Goal: Browse casually: Explore the website without a specific task or goal

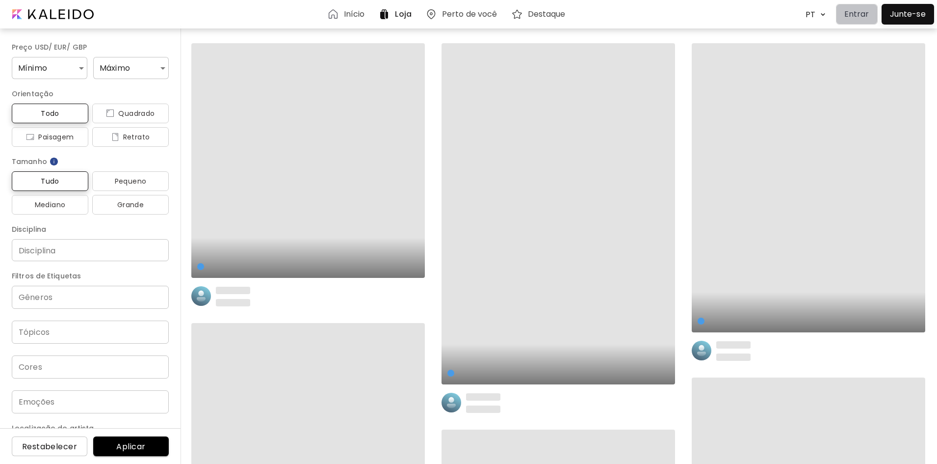
click at [861, 11] on p "Entrar" at bounding box center [856, 14] width 25 height 12
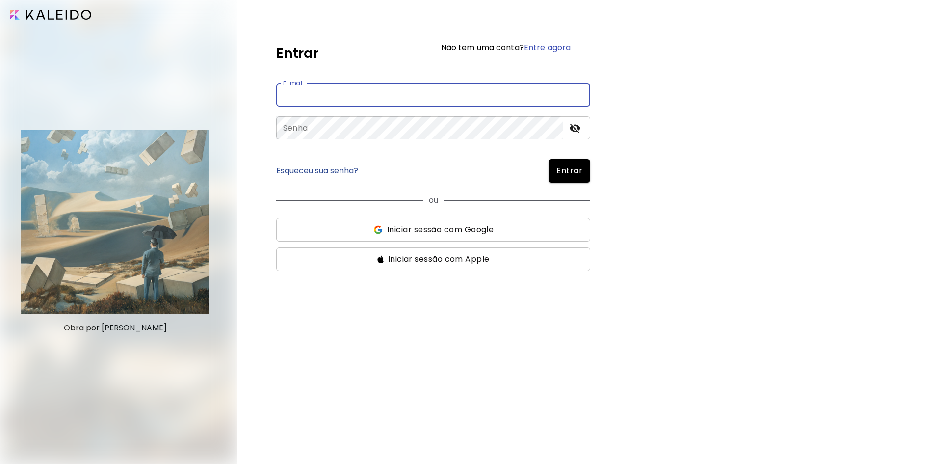
click at [364, 95] on input "email" at bounding box center [433, 94] width 314 height 23
type input "**********"
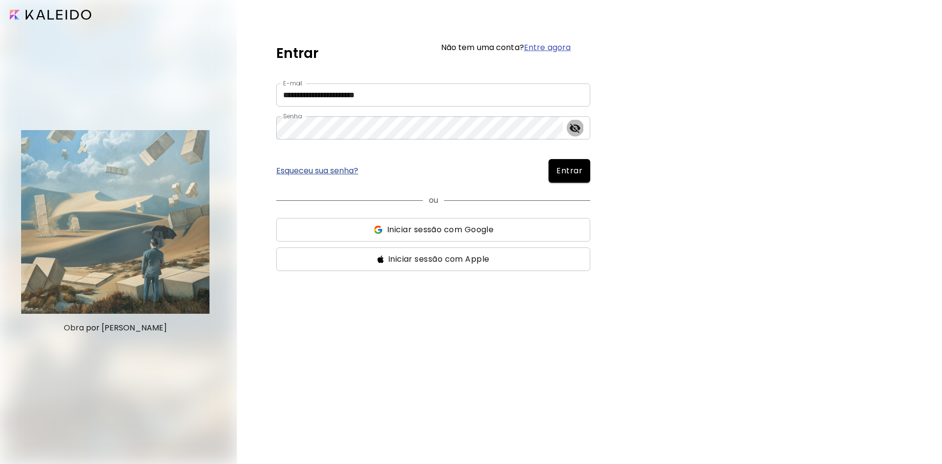
click at [573, 129] on icon "toggle password visibility" at bounding box center [575, 128] width 12 height 12
click at [575, 174] on span "Entrar" at bounding box center [569, 171] width 26 height 12
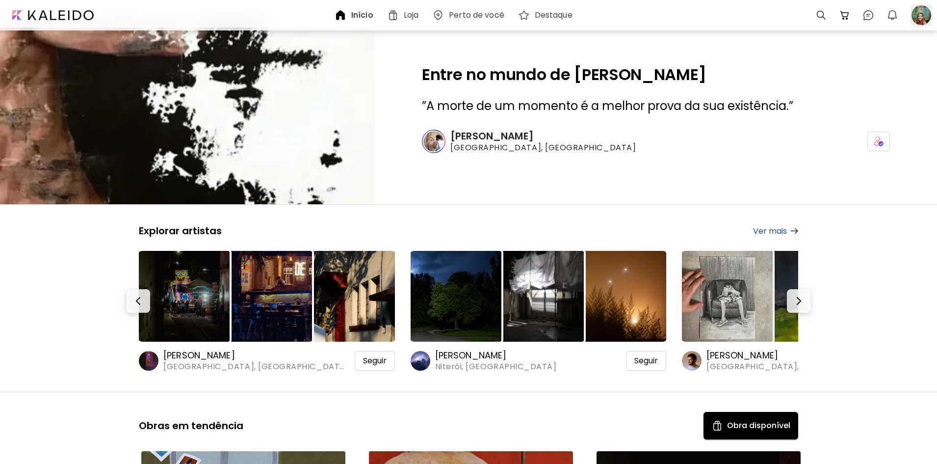
click at [919, 16] on div at bounding box center [921, 15] width 22 height 22
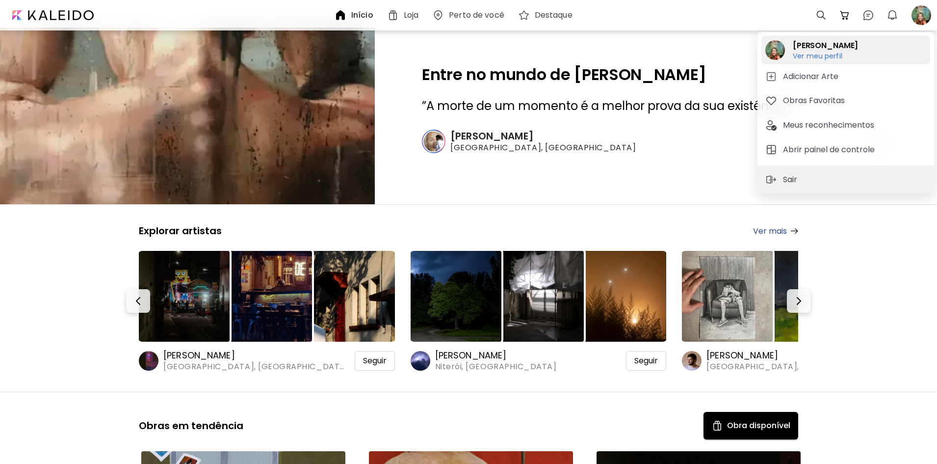
click at [827, 55] on h6 "Ver meu perfil" at bounding box center [825, 56] width 65 height 9
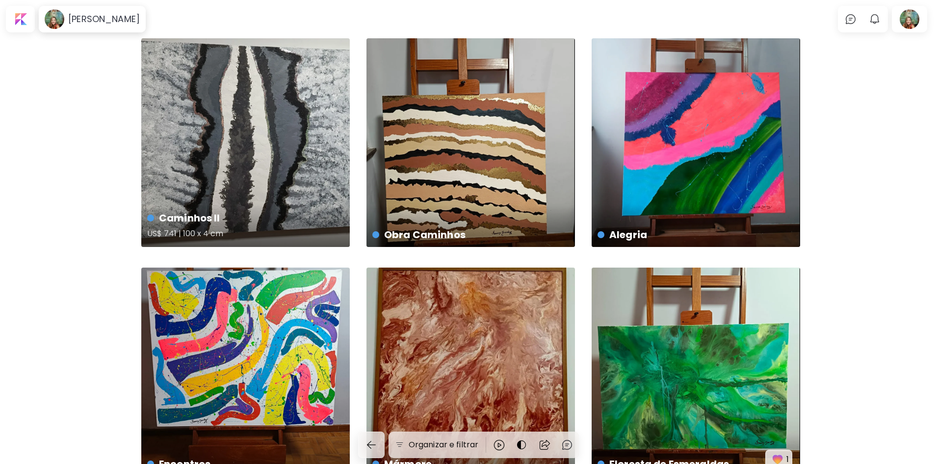
click at [220, 157] on div "Caminhos II US$ 741 | 100 x 4 cm" at bounding box center [245, 142] width 208 height 208
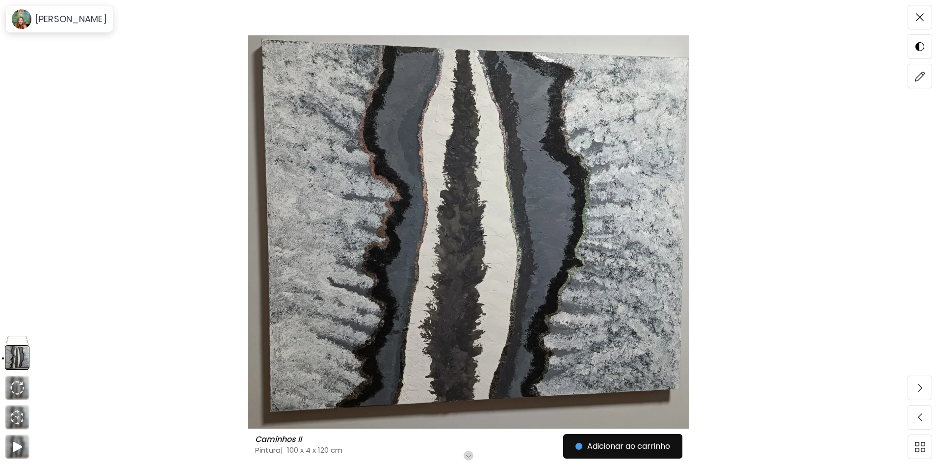
click at [391, 214] on img at bounding box center [468, 231] width 855 height 393
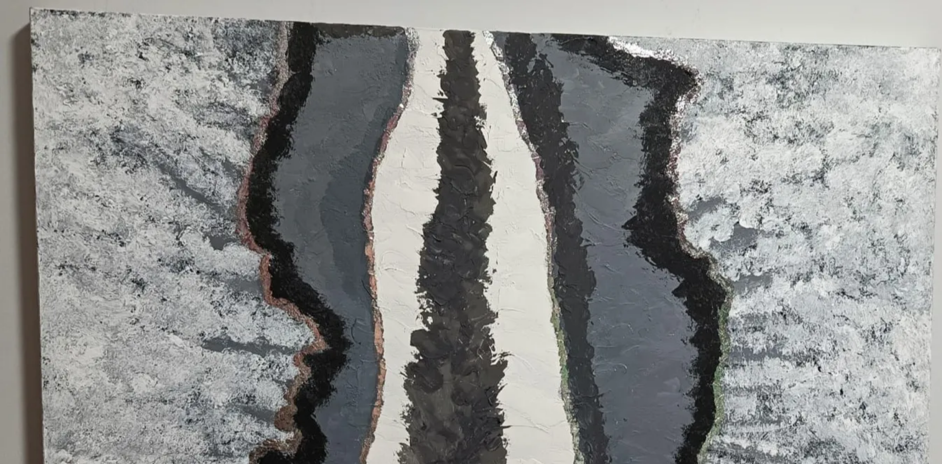
click at [346, 153] on img at bounding box center [471, 419] width 942 height 838
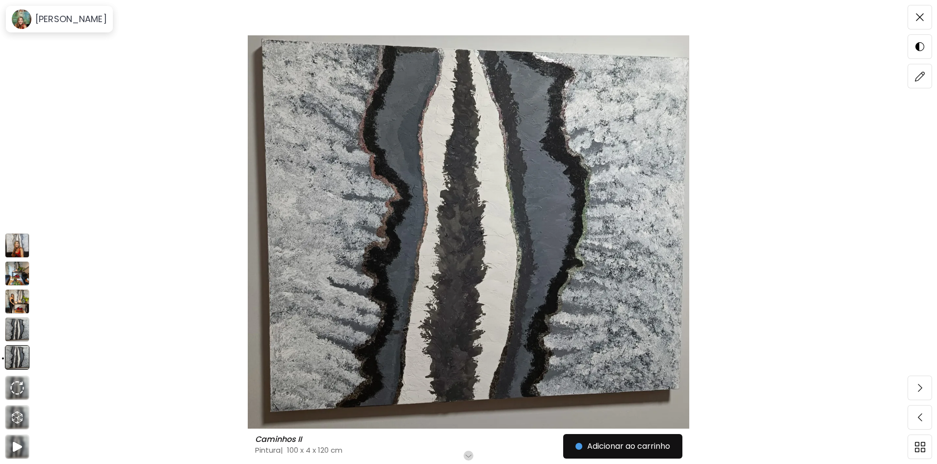
click at [15, 294] on img at bounding box center [17, 301] width 25 height 25
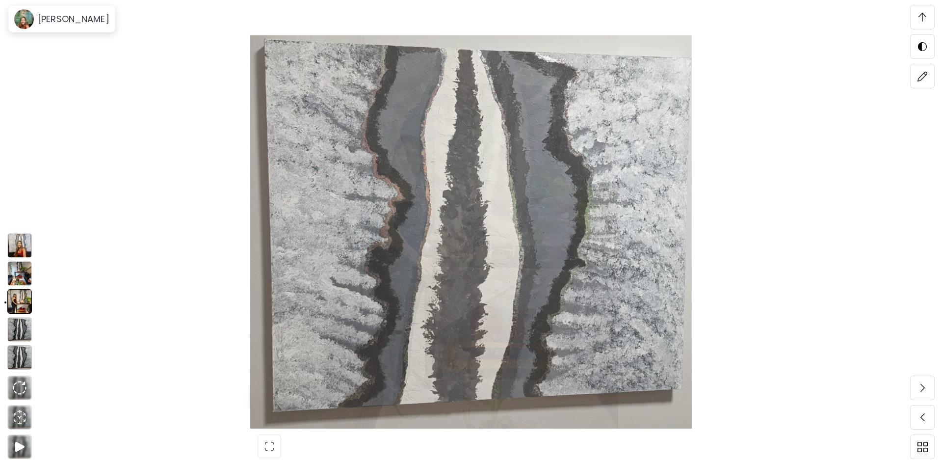
scroll to position [36, 0]
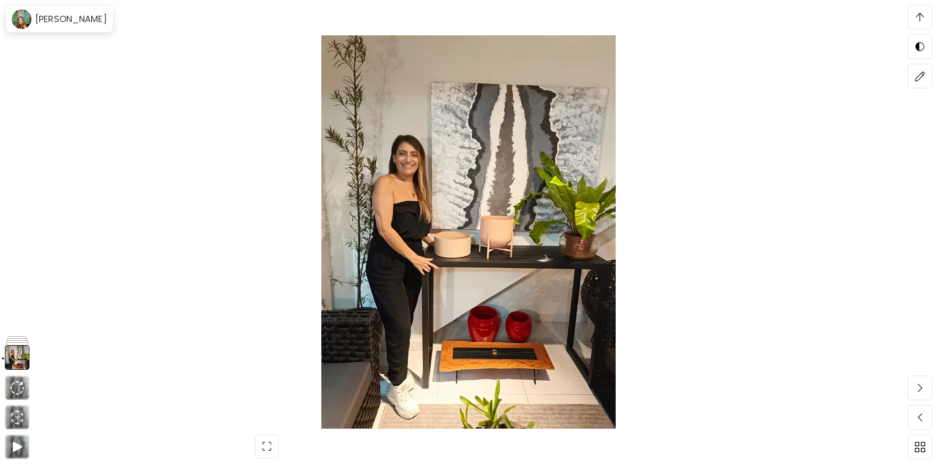
click at [466, 193] on img at bounding box center [468, 231] width 855 height 393
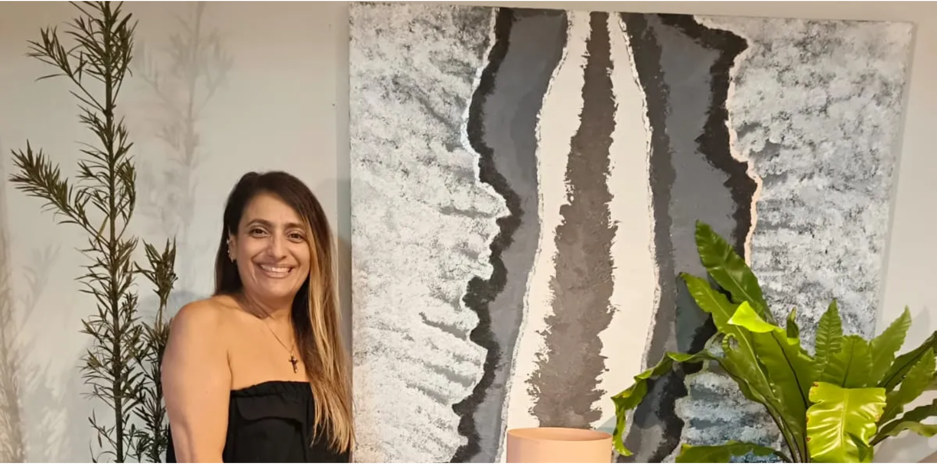
scroll to position [98, 0]
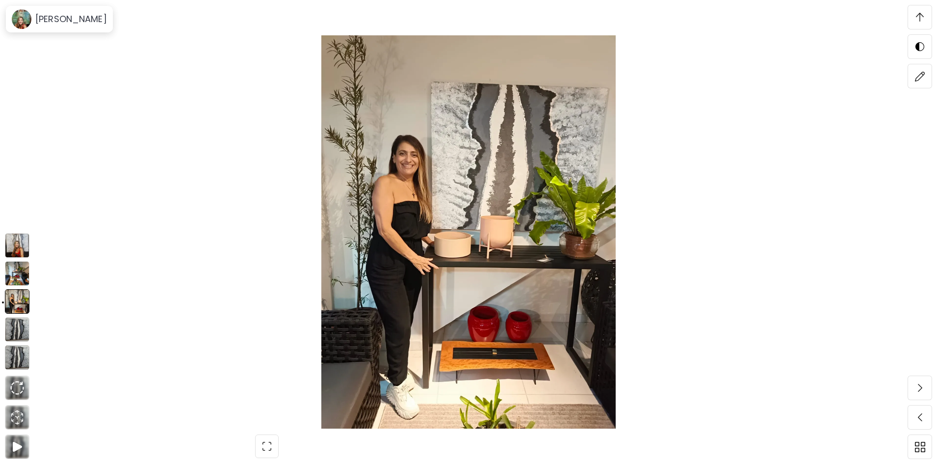
click at [16, 246] on img at bounding box center [17, 245] width 25 height 25
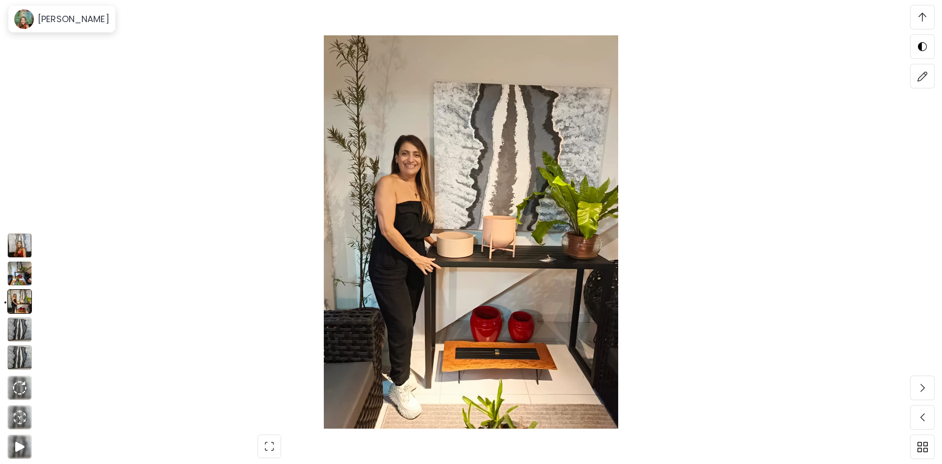
scroll to position [1690, 0]
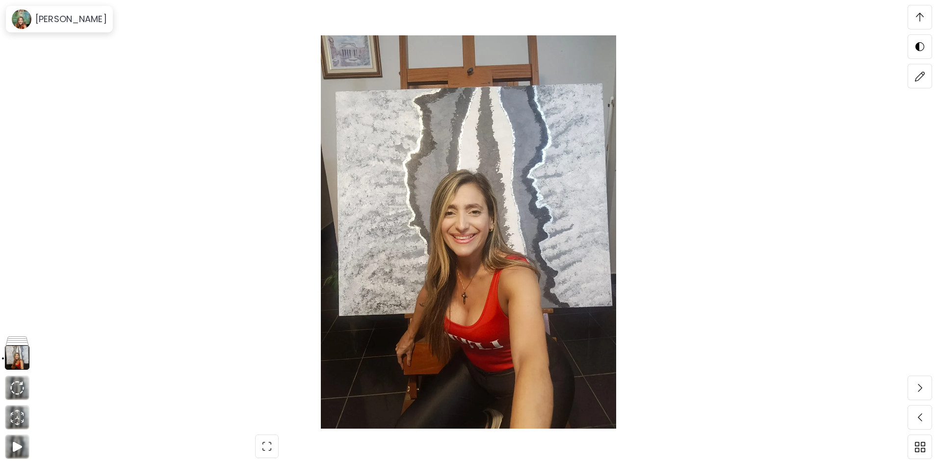
click at [479, 259] on img at bounding box center [468, 231] width 855 height 393
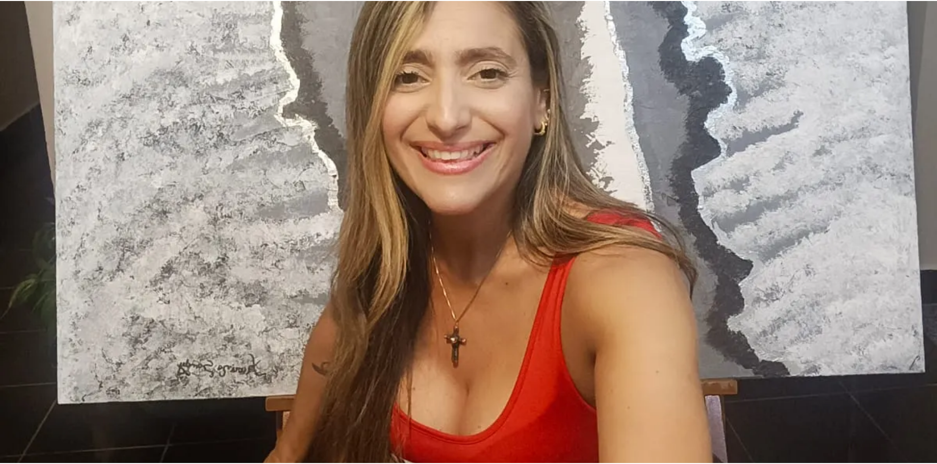
scroll to position [392, 0]
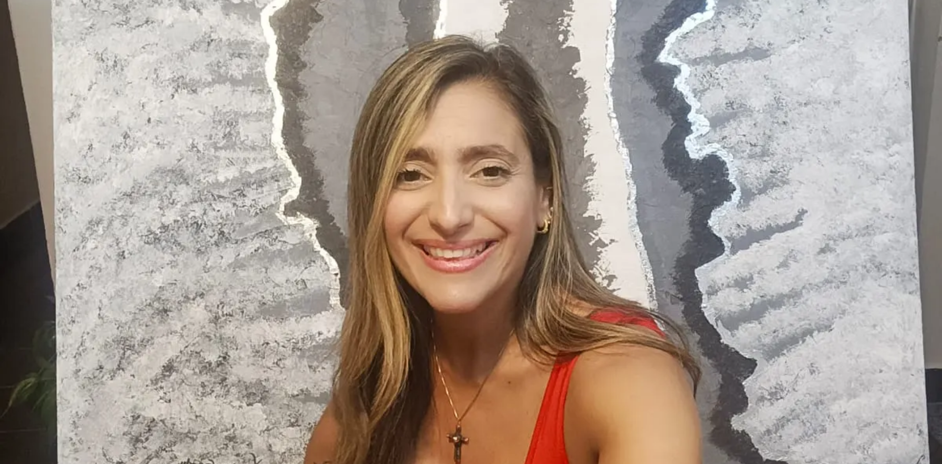
click at [160, 179] on img at bounding box center [471, 235] width 942 height 1255
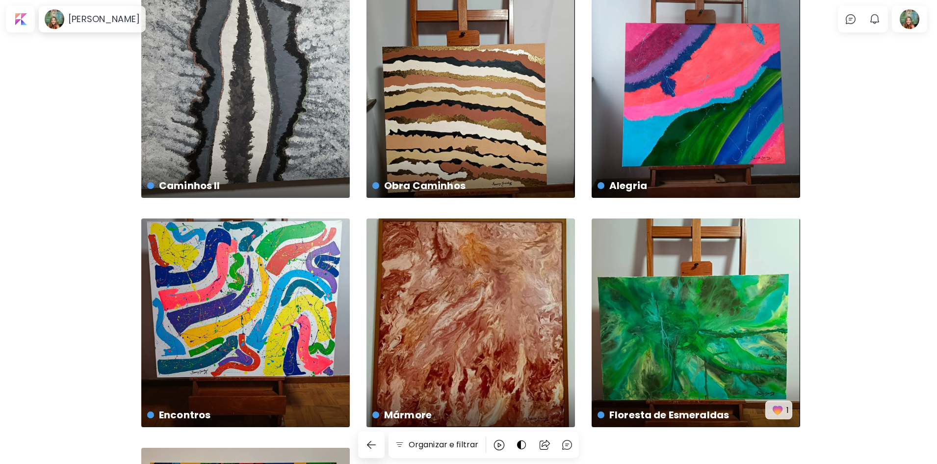
scroll to position [147, 0]
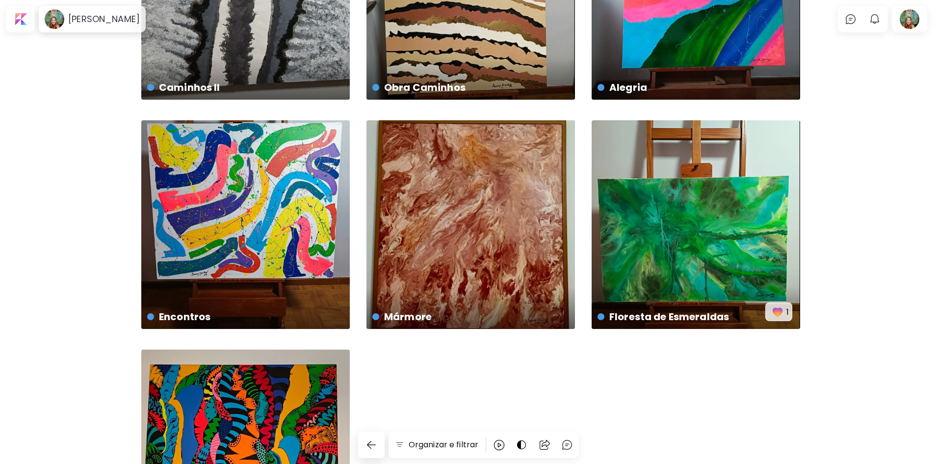
click at [287, 402] on div "As Garças US$ 600 | 50 x 2 cm 1" at bounding box center [245, 453] width 208 height 208
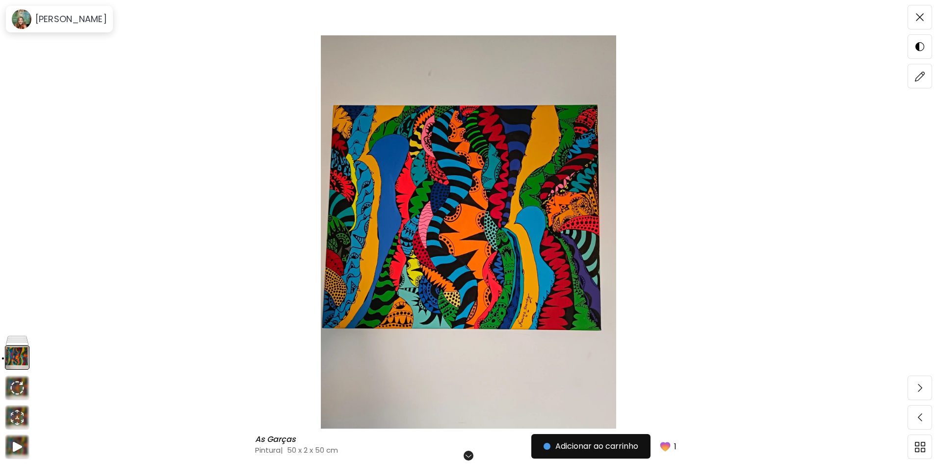
click at [480, 257] on img at bounding box center [468, 231] width 855 height 393
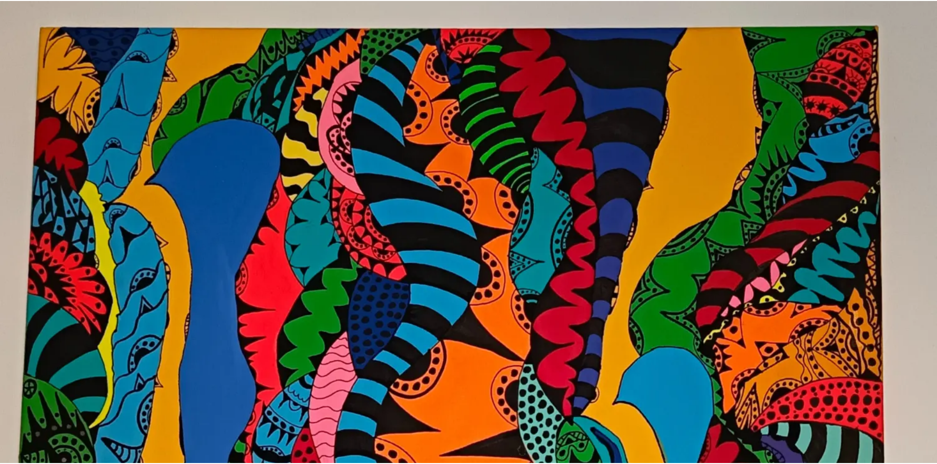
scroll to position [98, 0]
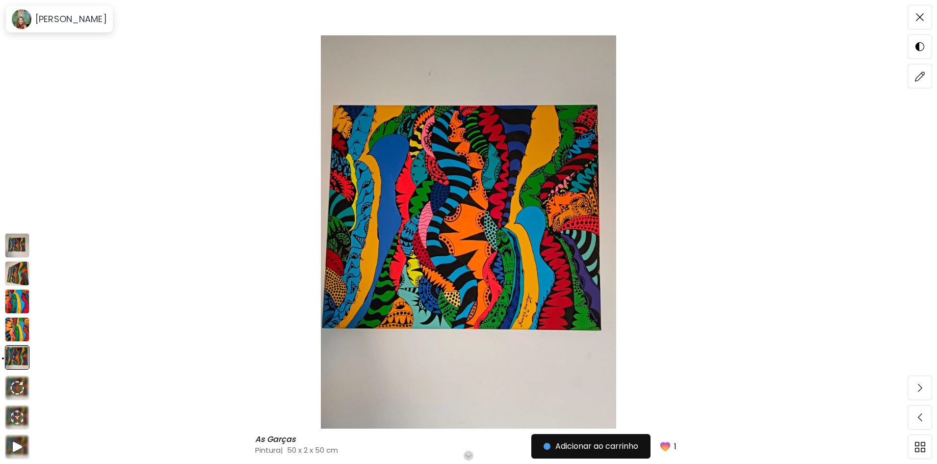
click at [16, 273] on img at bounding box center [17, 273] width 25 height 25
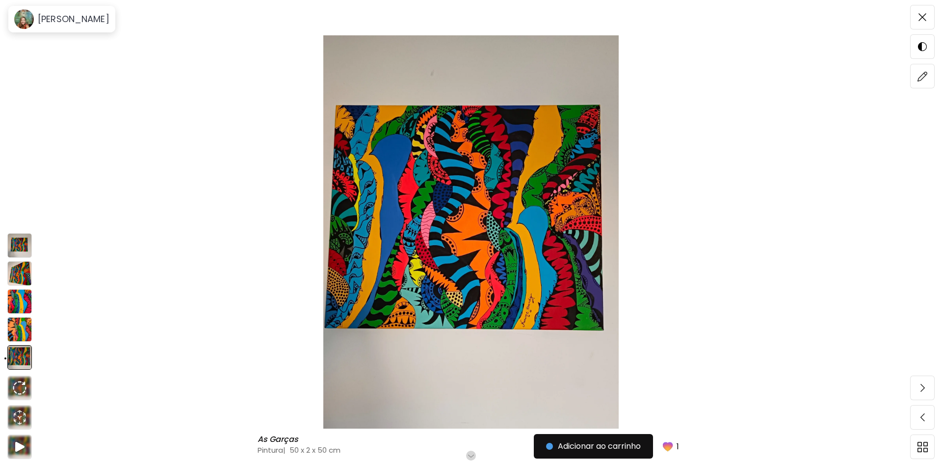
scroll to position [88, 0]
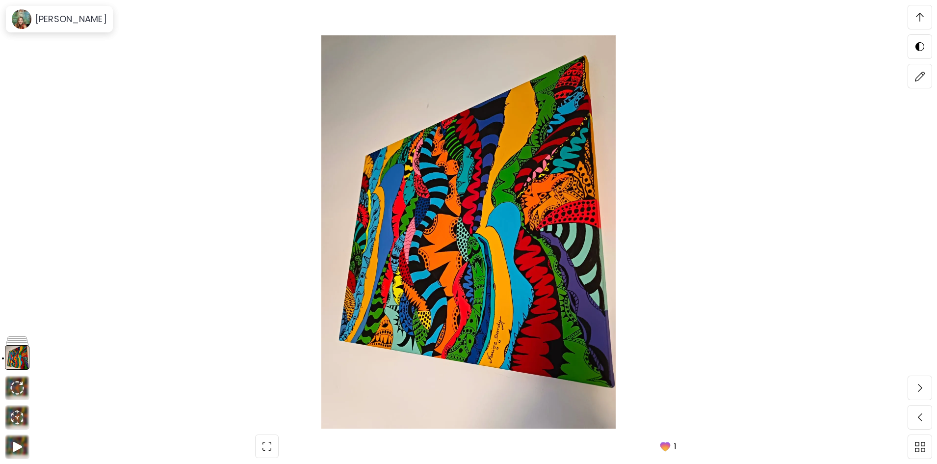
click at [495, 270] on img at bounding box center [468, 231] width 855 height 393
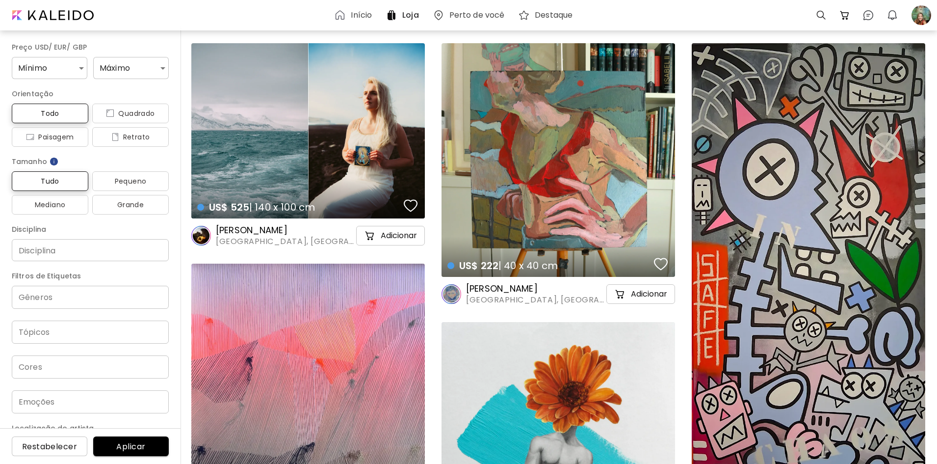
click at [832, 217] on div "US$ 4,080 | 50 x 100 cm details" at bounding box center [809, 276] width 234 height 467
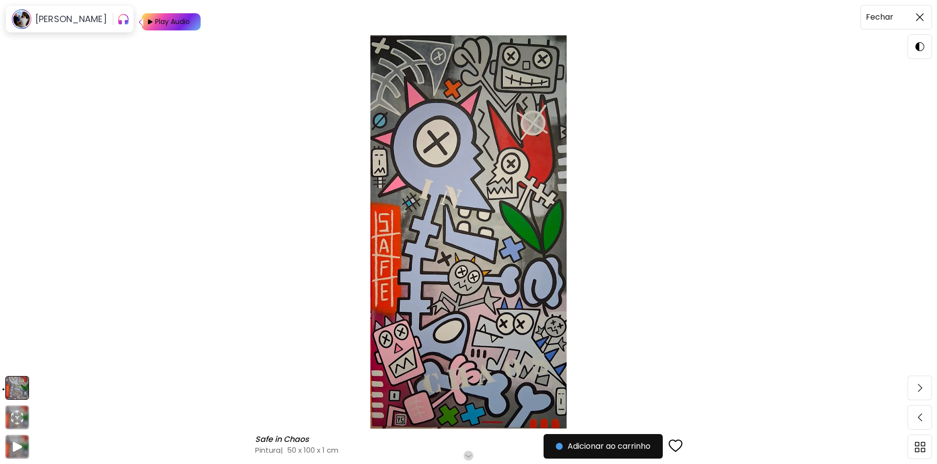
click at [918, 14] on span at bounding box center [919, 17] width 21 height 21
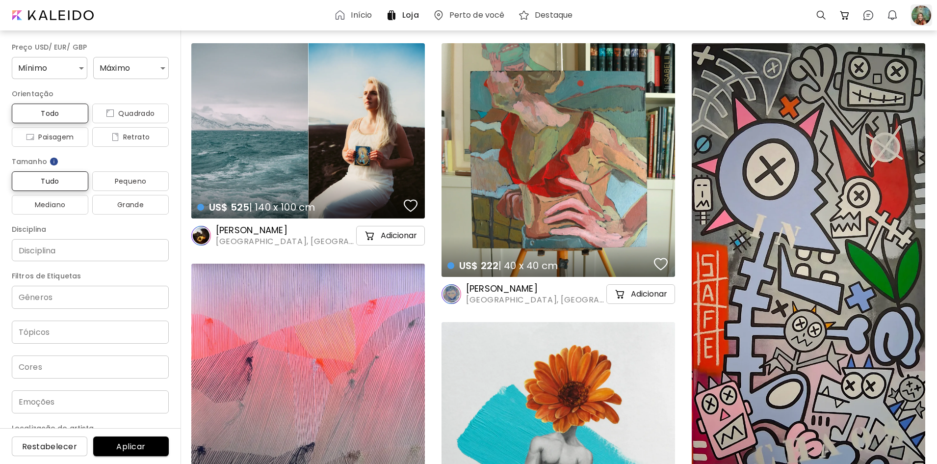
click at [920, 16] on div at bounding box center [921, 15] width 22 height 22
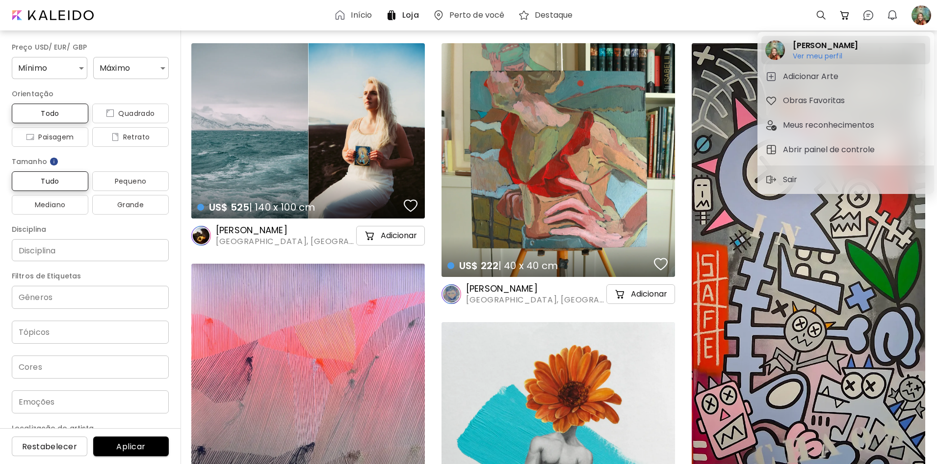
click at [776, 49] on image at bounding box center [775, 50] width 20 height 20
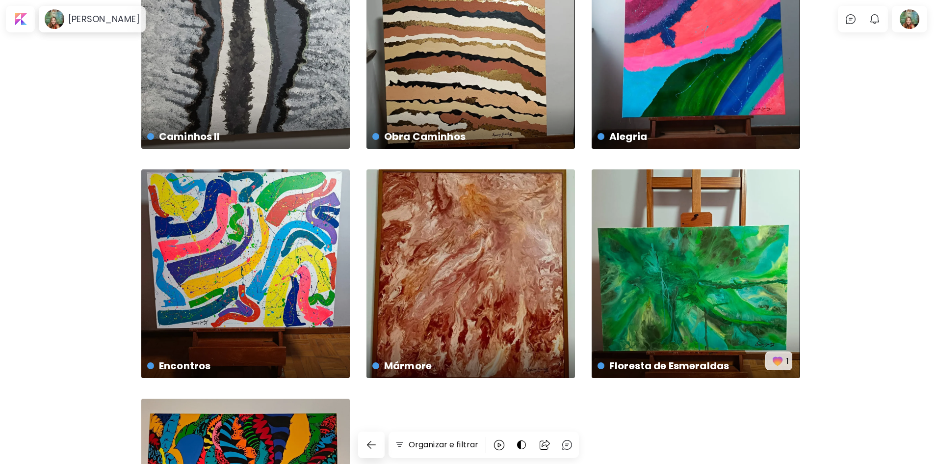
scroll to position [147, 0]
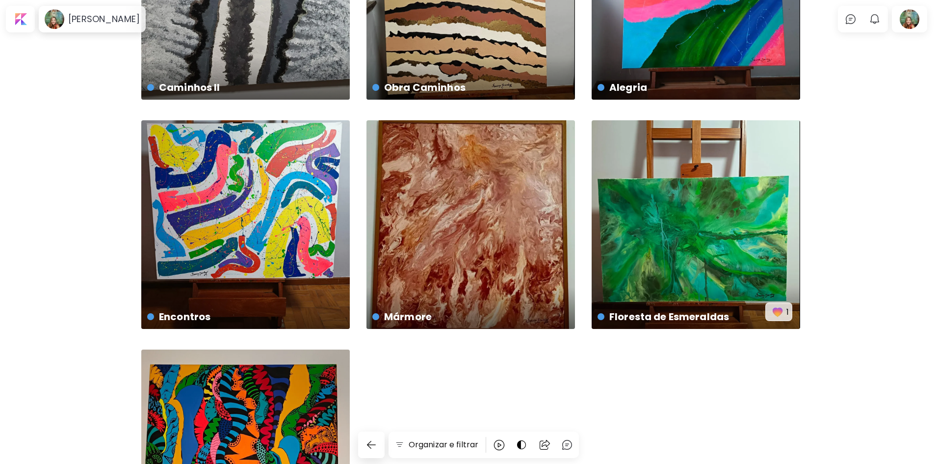
click at [230, 396] on div "As Garças US$ 600 | 50 x 2 cm 1" at bounding box center [245, 453] width 208 height 208
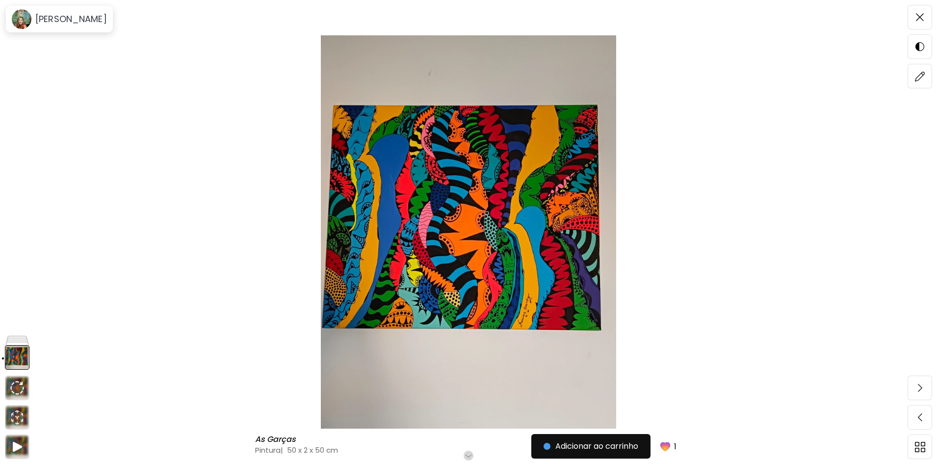
click at [452, 218] on img at bounding box center [468, 231] width 855 height 393
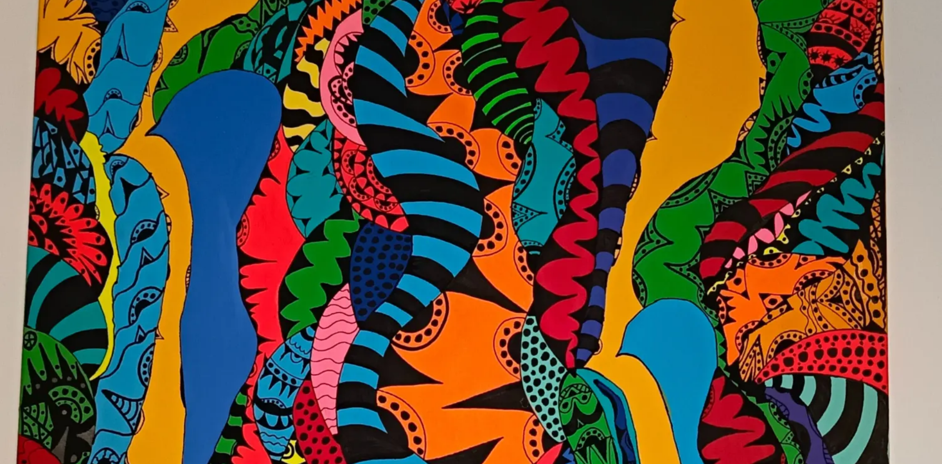
scroll to position [147, 0]
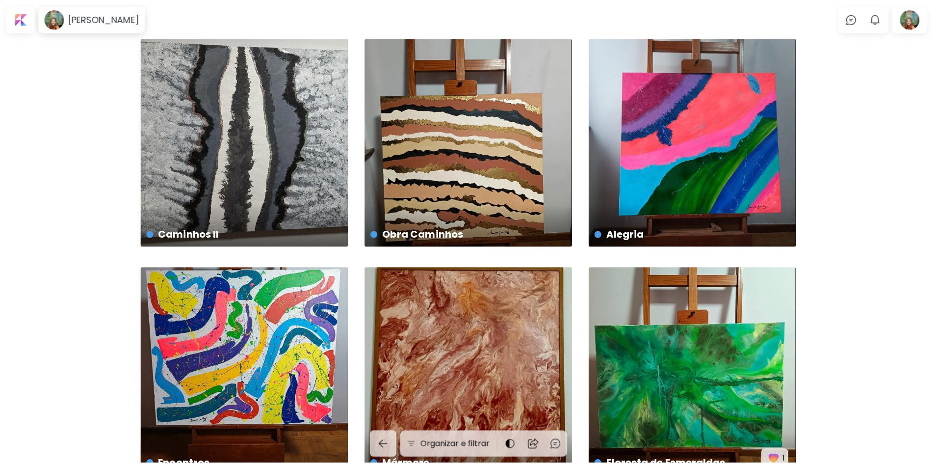
scroll to position [147, 0]
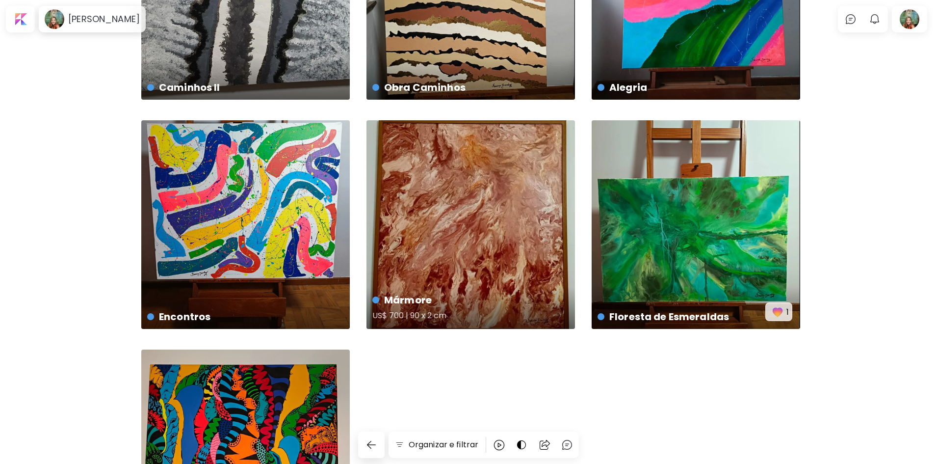
click at [472, 221] on div "Mármore US$ 700 | 90 x 2 cm" at bounding box center [470, 224] width 208 height 208
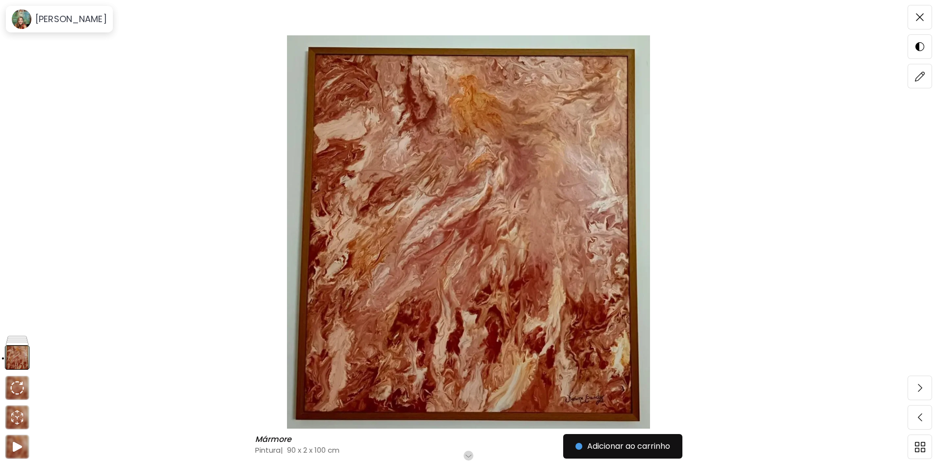
click at [526, 246] on img at bounding box center [468, 231] width 855 height 393
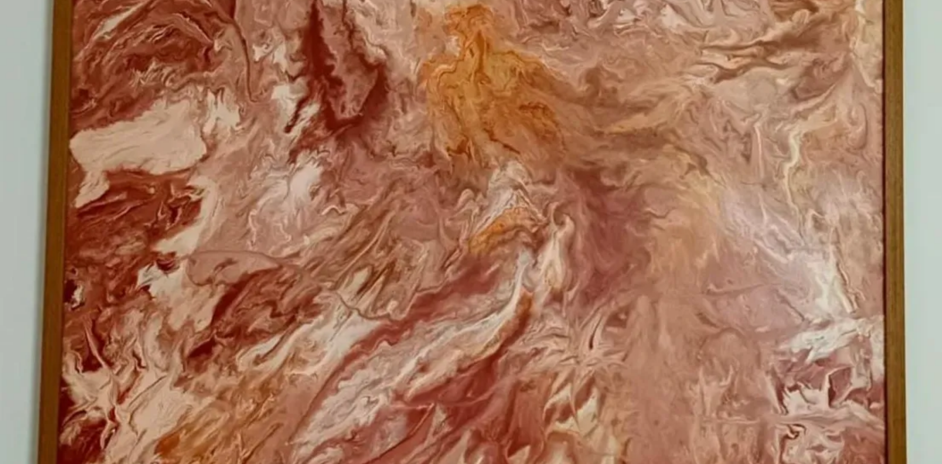
scroll to position [147, 0]
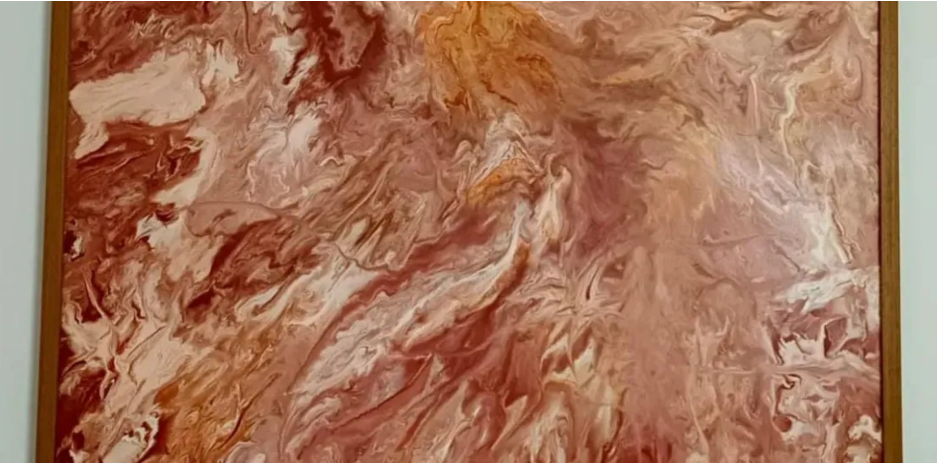
scroll to position [147, 0]
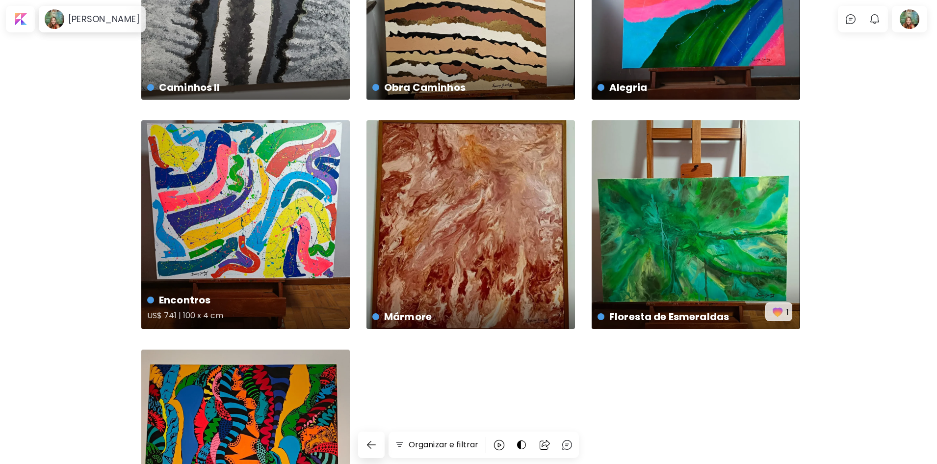
click at [266, 185] on div "Encontros US$ 741 | 100 x 4 cm" at bounding box center [245, 224] width 208 height 208
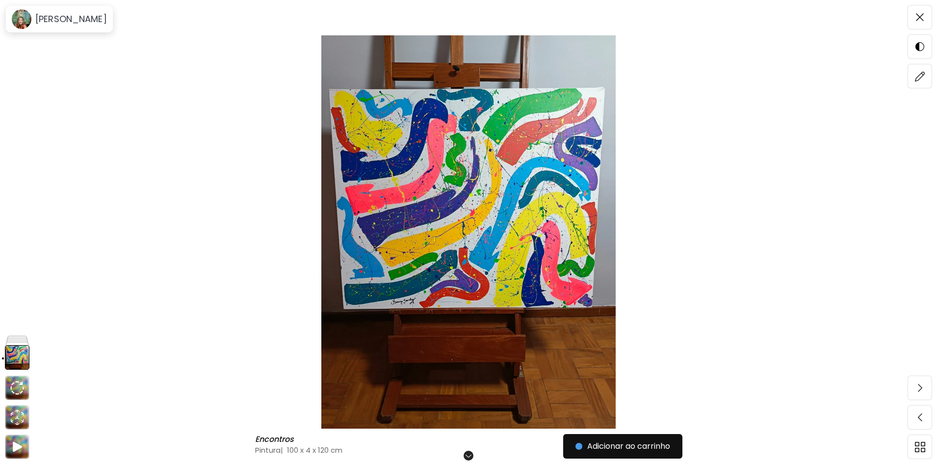
click at [453, 221] on img at bounding box center [468, 231] width 855 height 393
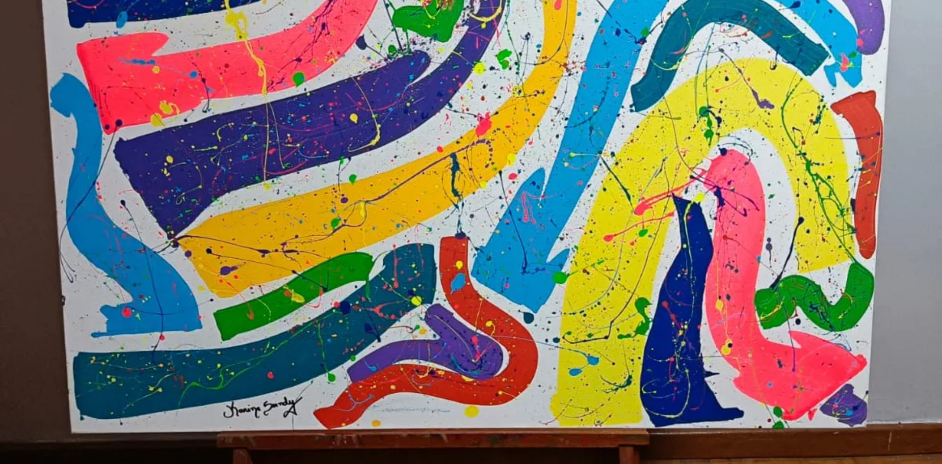
scroll to position [343, 0]
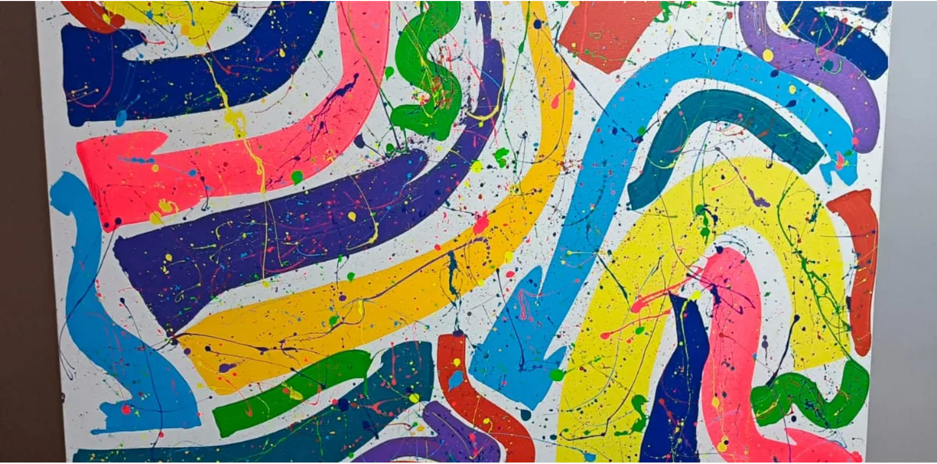
scroll to position [147, 0]
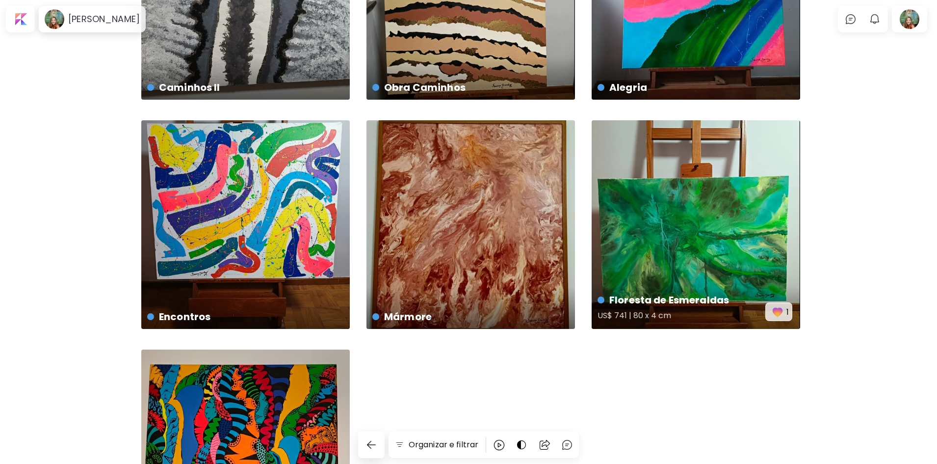
click at [712, 232] on div "Floresta de Esmeraldas US$ 741 | 80 x 4 cm 1" at bounding box center [696, 224] width 208 height 208
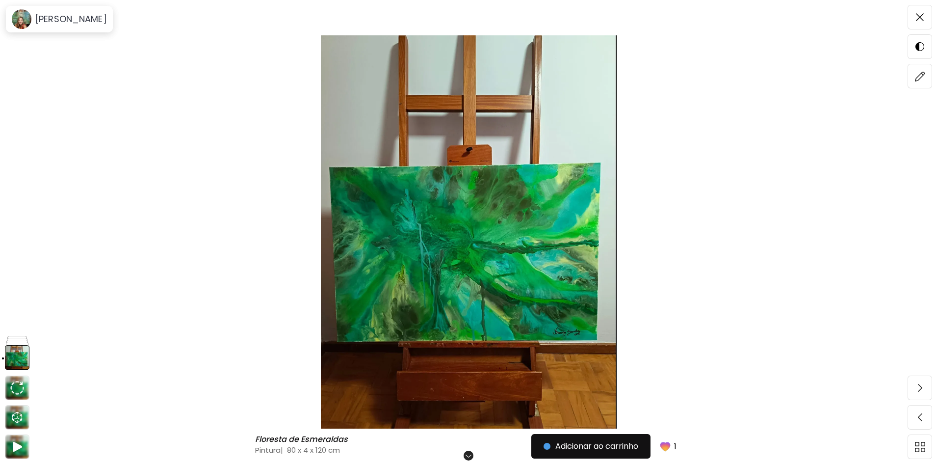
click at [431, 276] on img at bounding box center [468, 231] width 855 height 393
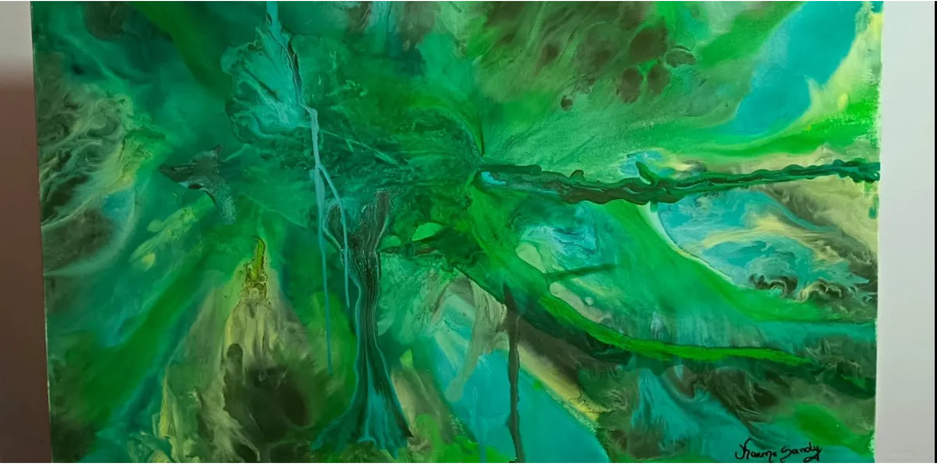
scroll to position [294, 0]
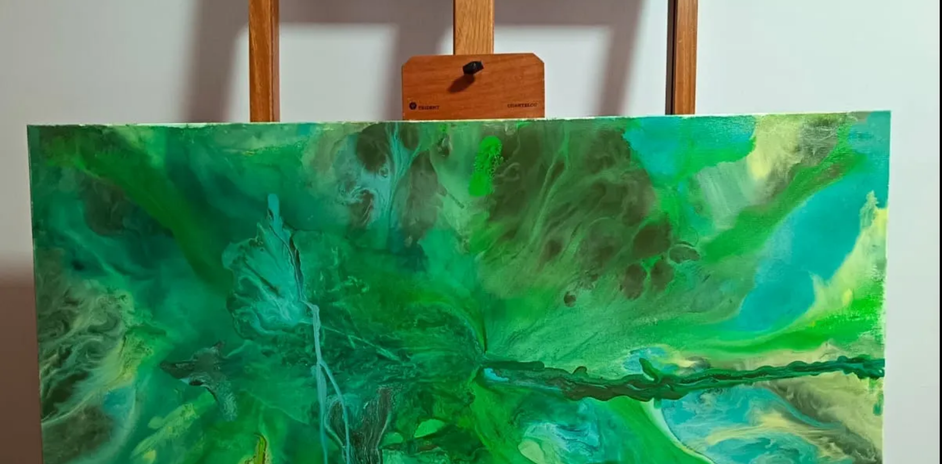
click at [34, 74] on img at bounding box center [471, 331] width 942 height 1251
